Goal: Task Accomplishment & Management: Complete application form

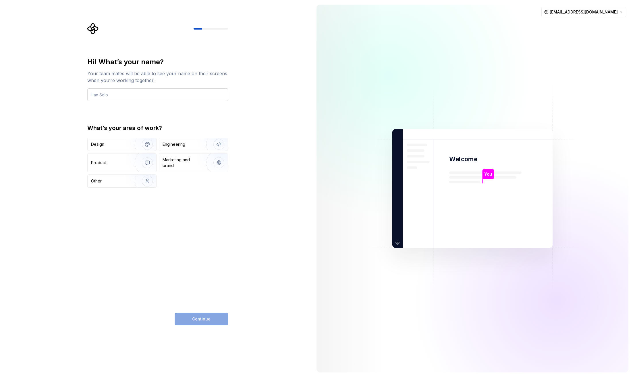
click at [151, 94] on input "text" at bounding box center [157, 94] width 141 height 13
click at [183, 143] on div "Engineering" at bounding box center [174, 145] width 23 height 6
click at [126, 98] on input "text" at bounding box center [157, 94] width 141 height 13
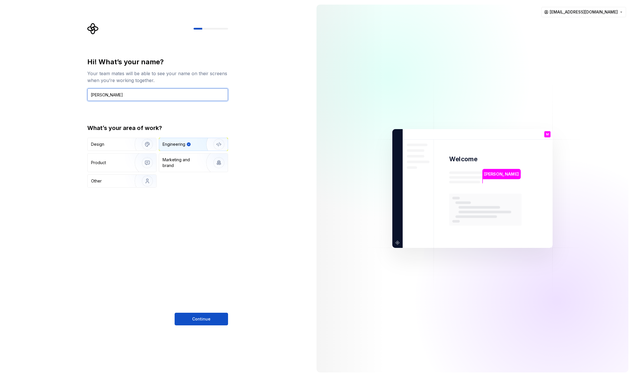
type input "Maksym Yakovlev"
click at [202, 223] on div "Hi! What’s your name? Your team mates will be able to see your name on their sc…" at bounding box center [157, 191] width 141 height 268
click at [208, 318] on span "Continue" at bounding box center [201, 319] width 18 height 6
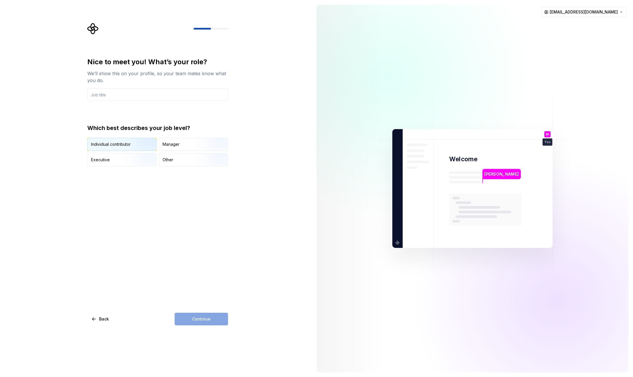
click at [143, 144] on img "button" at bounding box center [142, 151] width 37 height 38
click at [103, 93] on input "text" at bounding box center [157, 94] width 141 height 13
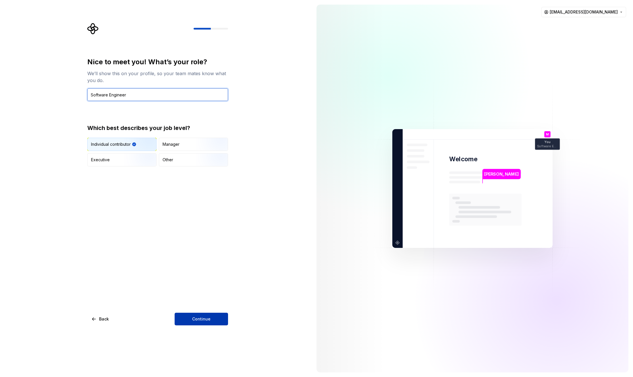
type input "Software Engineer"
click at [204, 322] on span "Continue" at bounding box center [201, 319] width 18 height 6
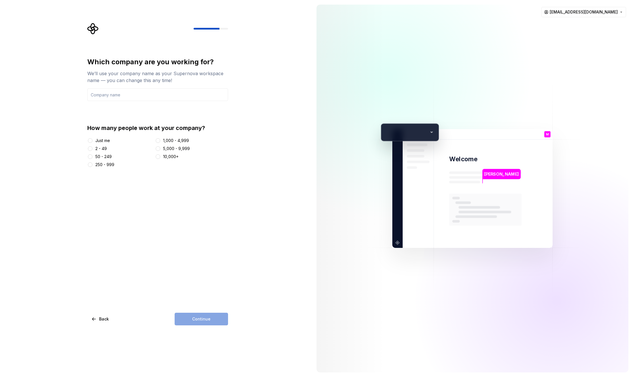
drag, startPoint x: 128, startPoint y: 94, endPoint x: 135, endPoint y: 101, distance: 10.2
click at [128, 94] on input "text" at bounding box center [157, 94] width 141 height 13
click at [127, 94] on input "text" at bounding box center [157, 94] width 141 height 13
type input "Embody"
click at [104, 148] on div "2 - 49" at bounding box center [100, 149] width 11 height 6
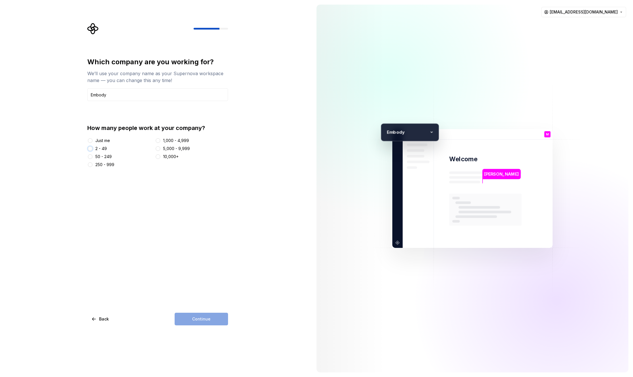
click at [92, 148] on button "2 - 49" at bounding box center [90, 148] width 5 height 5
click at [224, 329] on div "Which company are you working for? We’ll use your company name as your Supernov…" at bounding box center [156, 188] width 312 height 377
click at [220, 323] on button "Continue" at bounding box center [201, 319] width 53 height 13
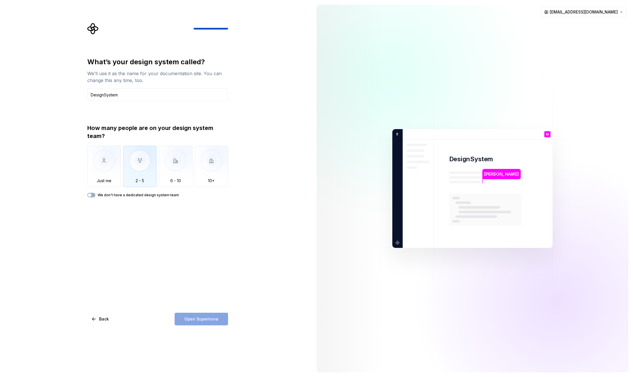
type input "DesignSystem"
click at [130, 162] on img "button" at bounding box center [140, 165] width 34 height 38
click at [213, 321] on span "Open Supernova" at bounding box center [201, 319] width 34 height 6
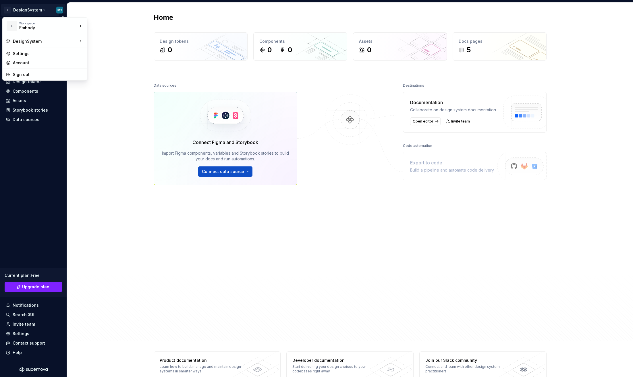
click at [60, 10] on html "E DesignSystem MY Home Documentation Analytics Code automation Design system da…" at bounding box center [316, 188] width 633 height 377
click at [44, 221] on html "E DesignSystem MY Home Documentation Analytics Code automation Design system da…" at bounding box center [316, 188] width 633 height 377
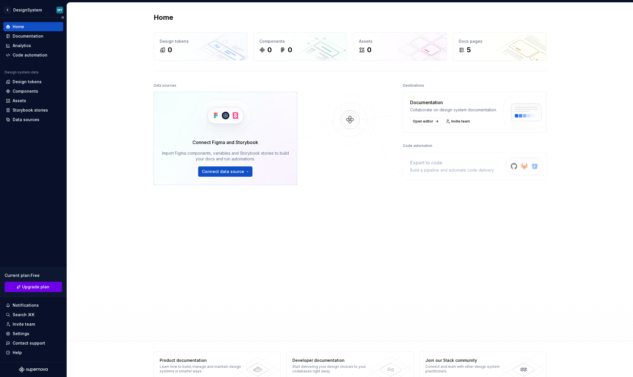
click at [40, 285] on span "Upgrade plan" at bounding box center [35, 287] width 27 height 6
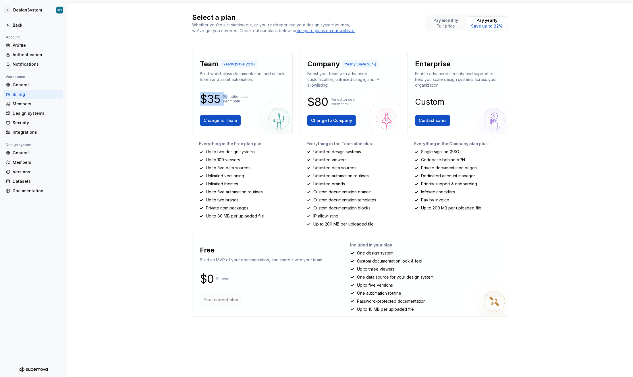
drag, startPoint x: 205, startPoint y: 98, endPoint x: 191, endPoint y: 98, distance: 14.1
click at [191, 98] on div "Select a plan Whether you're just starting out, or you're deeper into your desi…" at bounding box center [350, 190] width 566 height 375
click at [244, 97] on p "Per editor seat Per month" at bounding box center [235, 98] width 25 height 9
drag, startPoint x: 216, startPoint y: 100, endPoint x: 222, endPoint y: 98, distance: 7.1
click at [218, 100] on p "$35" at bounding box center [210, 99] width 21 height 7
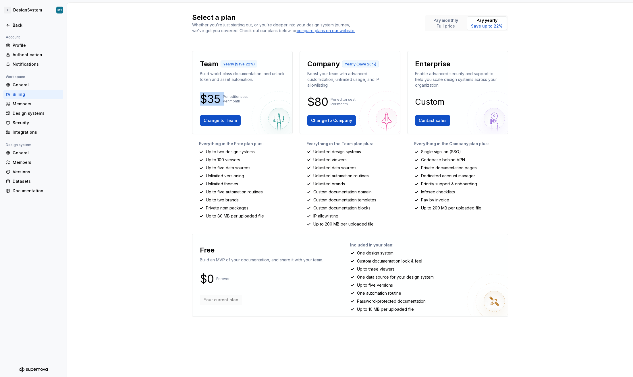
drag, startPoint x: 222, startPoint y: 98, endPoint x: 180, endPoint y: 97, distance: 41.9
click at [181, 97] on div "Select a plan Whether you're just starting out, or you're deeper into your desi…" at bounding box center [350, 190] width 566 height 375
click at [320, 255] on div "Free" at bounding box center [261, 250] width 123 height 9
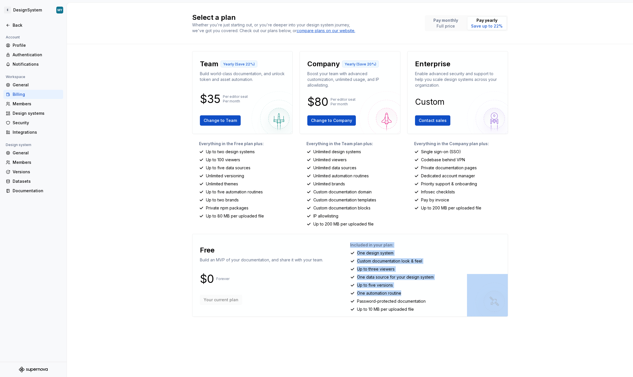
drag, startPoint x: 408, startPoint y: 292, endPoint x: 348, endPoint y: 292, distance: 60.3
click at [348, 292] on div "Free Build an MVP of your documentation, and share it with your team. $0 Foreve…" at bounding box center [350, 275] width 316 height 83
click at [414, 291] on div "One automation routine" at bounding box center [426, 294] width 153 height 6
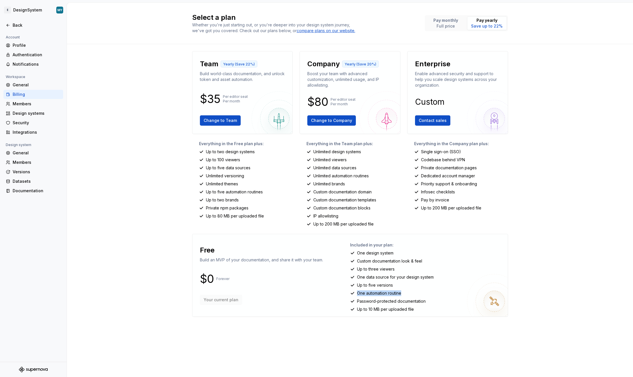
drag, startPoint x: 406, startPoint y: 295, endPoint x: 356, endPoint y: 292, distance: 49.7
click at [356, 292] on div "One automation routine" at bounding box center [426, 294] width 153 height 6
click at [310, 31] on div "compare plans on our website." at bounding box center [326, 31] width 59 height 6
drag, startPoint x: 201, startPoint y: 64, endPoint x: 543, endPoint y: 71, distance: 342.1
click at [543, 71] on div "Select a plan Whether you're just starting out, or you're deeper into your desi…" at bounding box center [350, 190] width 566 height 375
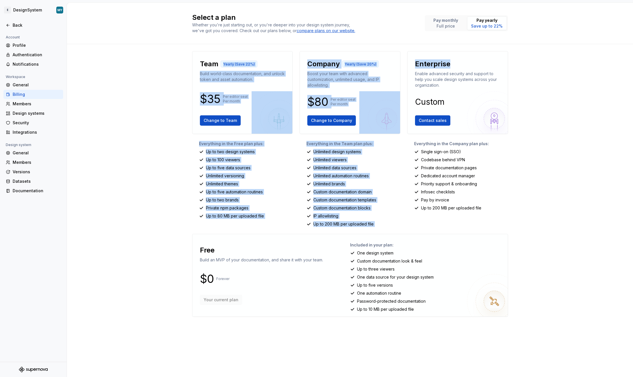
drag, startPoint x: 472, startPoint y: 65, endPoint x: 211, endPoint y: 63, distance: 261.4
click at [216, 63] on div "Team Yearly (Save 22%) Build world-class documentation, and unlock token and as…" at bounding box center [350, 188] width 316 height 275
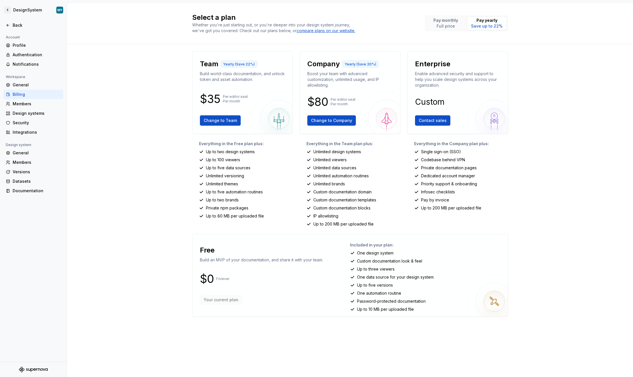
click at [343, 231] on div "Team Yearly (Save 22%) Build world-class documentation, and unlock token and as…" at bounding box center [350, 188] width 316 height 275
click at [126, 203] on div "Select a plan Whether you're just starting out, or you're deeper into your desi…" at bounding box center [350, 190] width 566 height 375
click at [40, 194] on div "Documentation" at bounding box center [33, 190] width 60 height 9
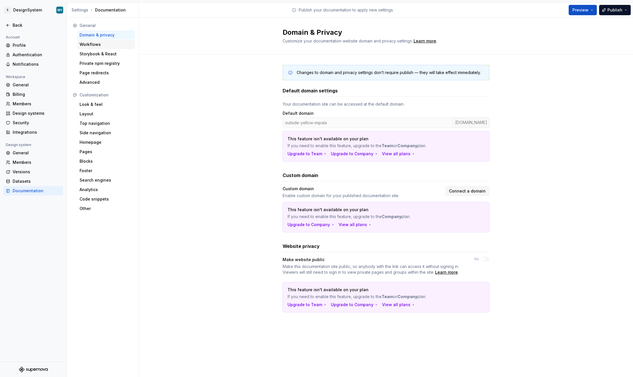
click at [99, 45] on div "Workflows" at bounding box center [106, 45] width 53 height 6
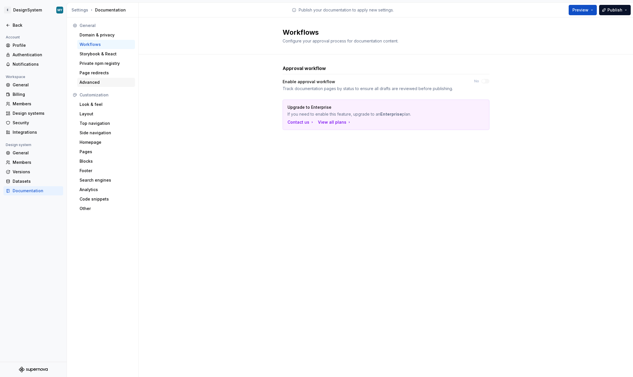
click at [101, 82] on div "Advanced" at bounding box center [106, 83] width 53 height 6
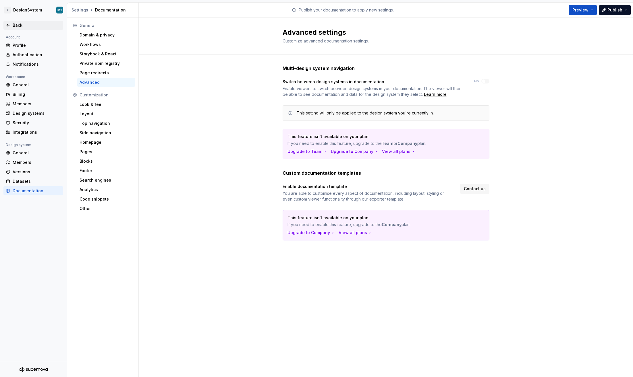
click at [13, 25] on div "Back" at bounding box center [37, 25] width 48 height 6
